Goal: Complete application form: Complete application form

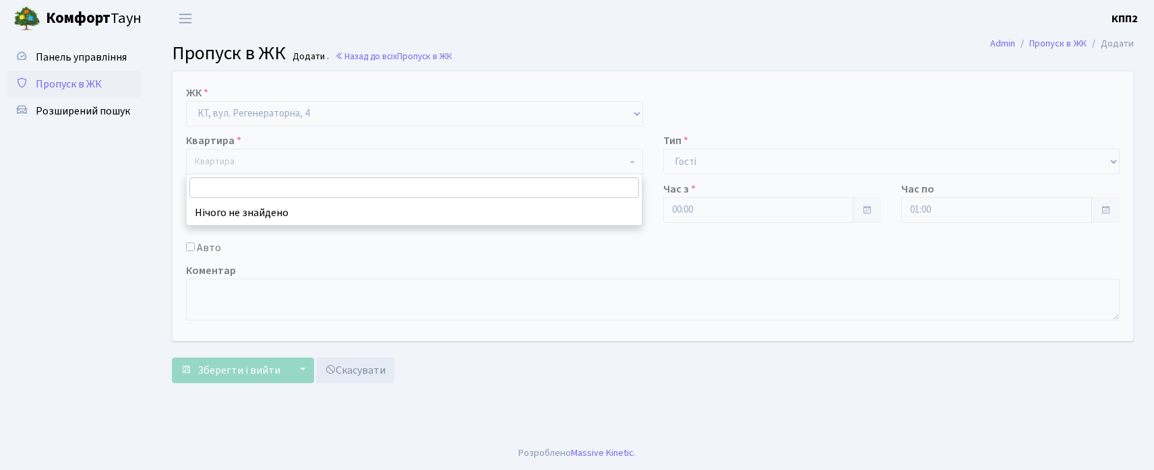
select select "271"
select select "3"
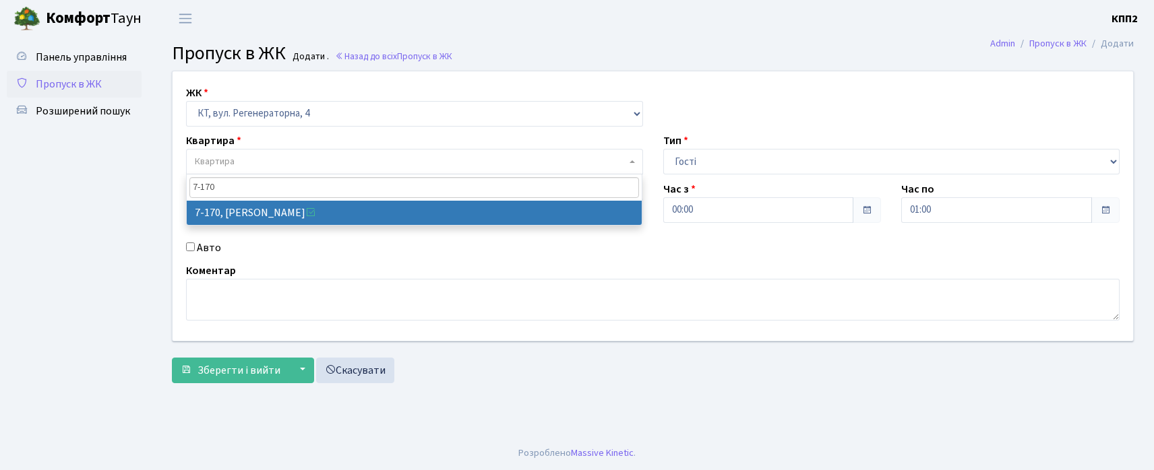
drag, startPoint x: 256, startPoint y: 184, endPoint x: 244, endPoint y: 201, distance: 20.8
click at [246, 198] on span "7-170" at bounding box center [414, 188] width 455 height 26
type input "7-170"
select select "5011"
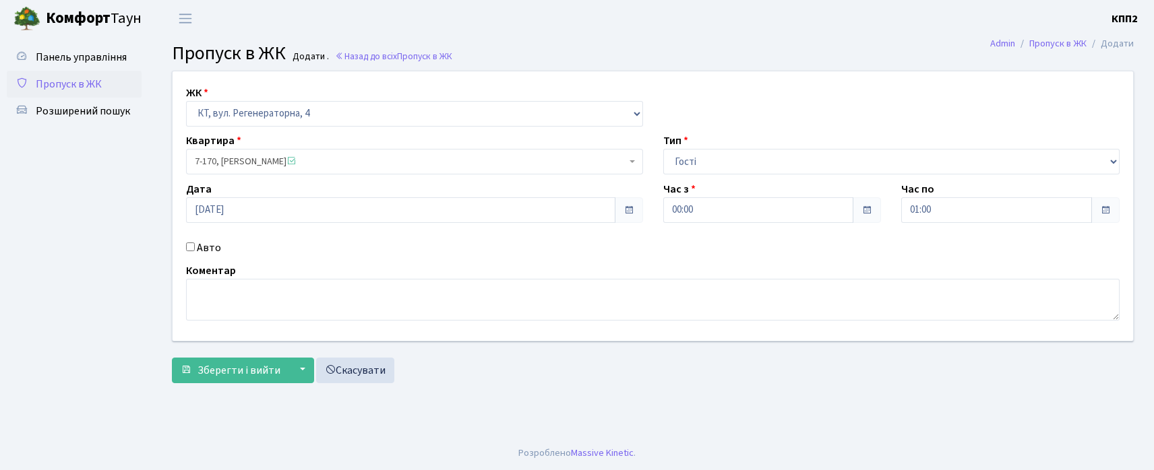
click at [187, 249] on input "Авто" at bounding box center [190, 247] width 9 height 9
checkbox input "true"
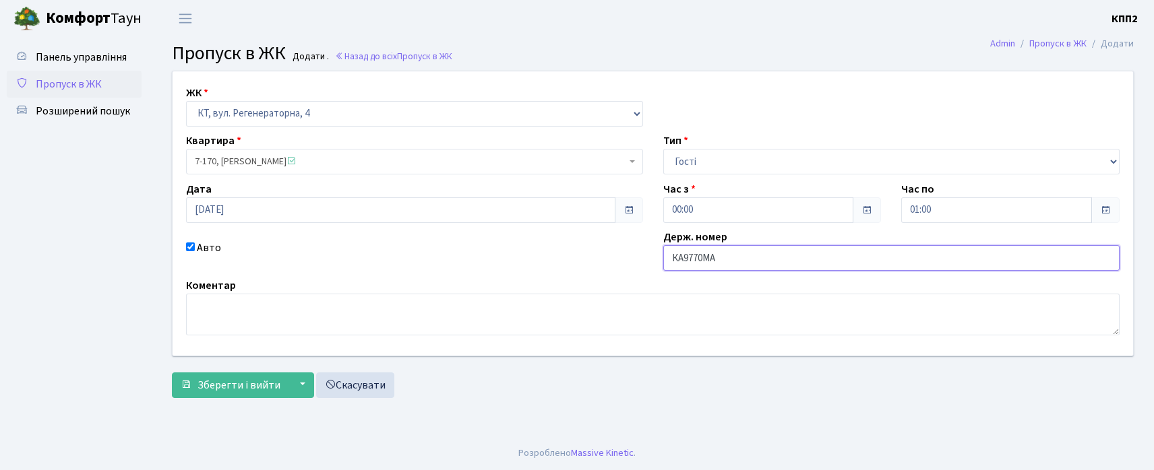
type input "КА9770МА"
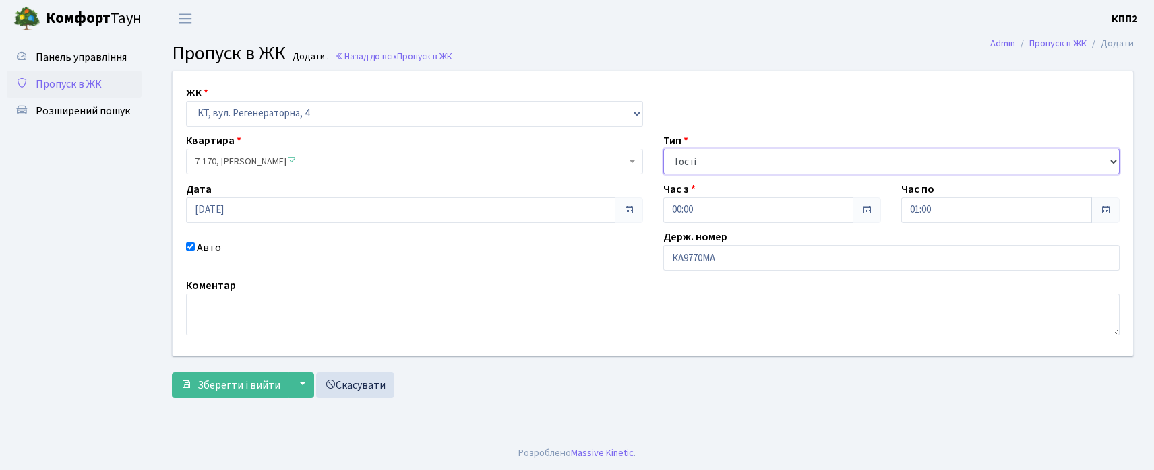
click at [697, 168] on select "- Доставка Таксі Гості Сервіс" at bounding box center [891, 162] width 457 height 26
select select "2"
click at [663, 149] on select "- Доставка Таксі Гості Сервіс" at bounding box center [891, 162] width 457 height 26
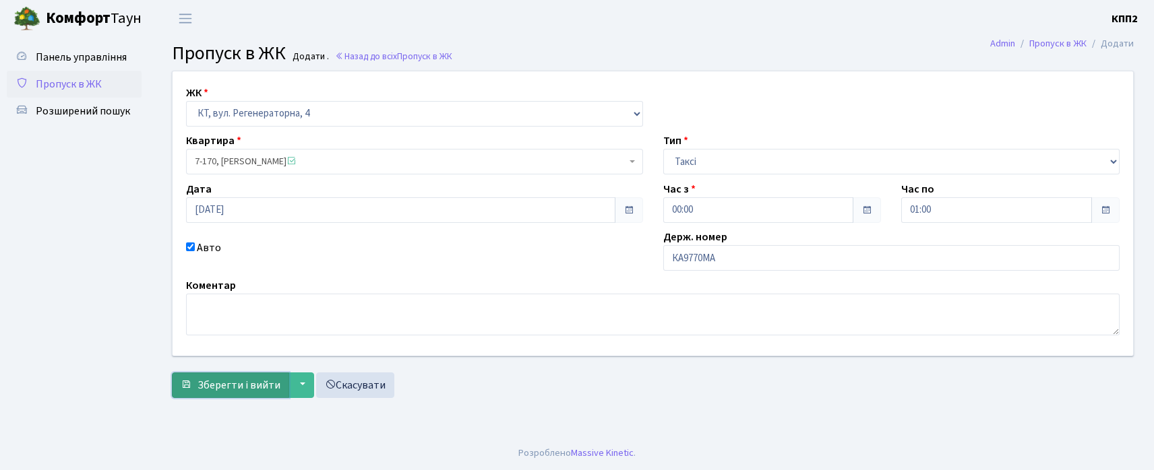
click at [228, 384] on span "Зберегти і вийти" at bounding box center [238, 385] width 83 height 15
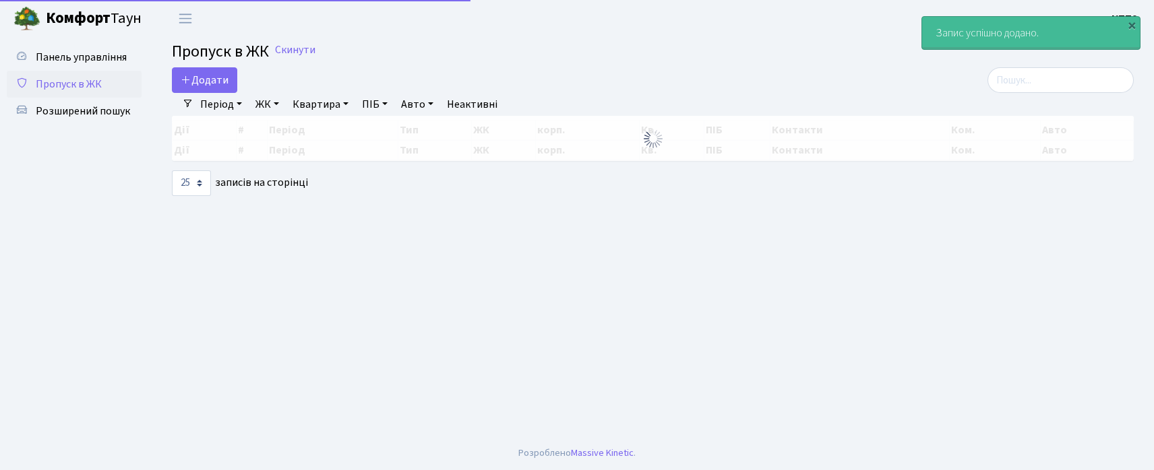
select select "25"
